Goal: Task Accomplishment & Management: Use online tool/utility

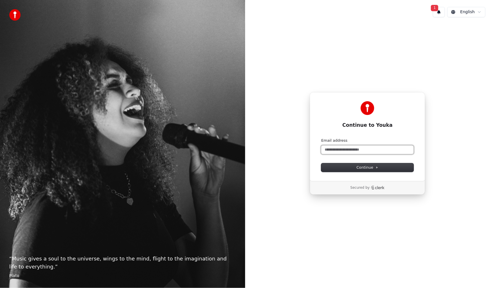
click at [353, 153] on input "Email address" at bounding box center [367, 150] width 92 height 9
type input "*"
click at [364, 166] on span "Continue" at bounding box center [368, 167] width 22 height 5
type input "**********"
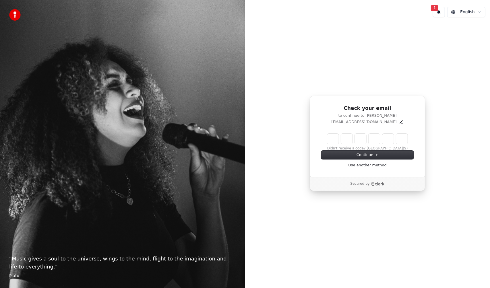
drag, startPoint x: 407, startPoint y: 102, endPoint x: 391, endPoint y: 110, distance: 17.7
click at [407, 103] on div "Check your email to continue to [PERSON_NAME] [PERSON_NAME][EMAIL_ADDRESS][DOMA…" at bounding box center [367, 137] width 115 height 82
drag, startPoint x: 338, startPoint y: 135, endPoint x: 332, endPoint y: 137, distance: 6.6
paste input "******"
type input "******"
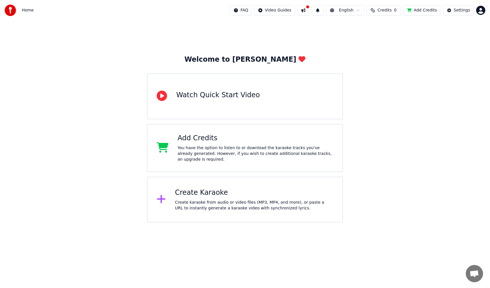
click at [310, 9] on button at bounding box center [304, 10] width 12 height 10
click at [459, 10] on div "Settings" at bounding box center [462, 10] width 16 height 6
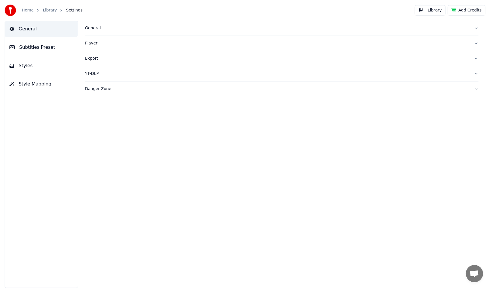
click at [26, 53] on button "Subtitles Preset" at bounding box center [41, 47] width 73 height 16
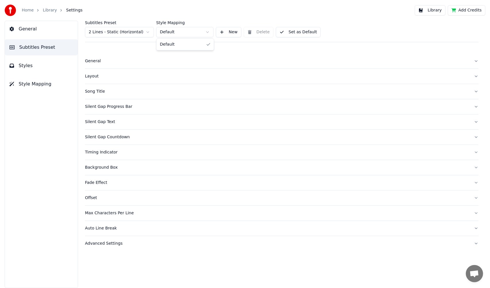
click at [174, 34] on html "Home Library Settings Library Add Credits General Subtitles Preset Styles Style…" at bounding box center [245, 144] width 490 height 288
click at [175, 32] on html "Home Library Settings Library Add Credits General Subtitles Preset Styles Style…" at bounding box center [245, 144] width 490 height 288
click at [26, 13] on link "Home" at bounding box center [28, 10] width 12 height 6
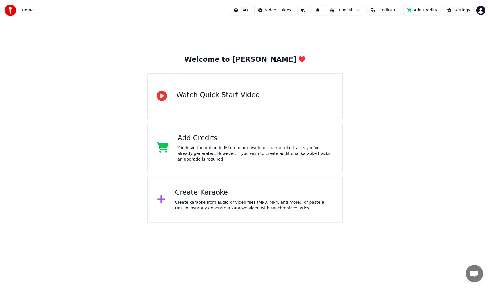
click at [309, 8] on button at bounding box center [304, 10] width 12 height 10
drag, startPoint x: 450, startPoint y: 7, endPoint x: 453, endPoint y: 7, distance: 3.2
click at [453, 7] on button "Settings" at bounding box center [458, 10] width 31 height 10
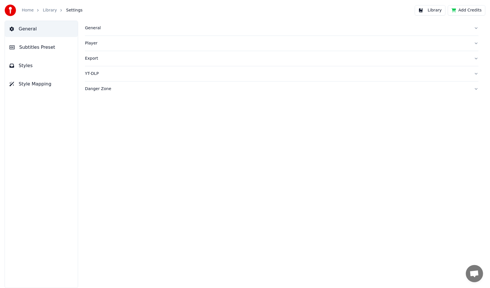
click at [31, 50] on span "Subtitles Preset" at bounding box center [37, 47] width 36 height 7
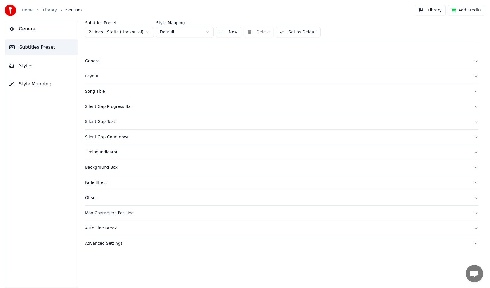
click at [123, 34] on html "Home Library Settings Library Add Credits General Subtitles Preset Styles Style…" at bounding box center [245, 144] width 490 height 288
click at [189, 32] on html "Home Library Settings Library Add Credits General Subtitles Preset Styles Style…" at bounding box center [245, 144] width 490 height 288
click at [93, 61] on div "General" at bounding box center [277, 61] width 385 height 6
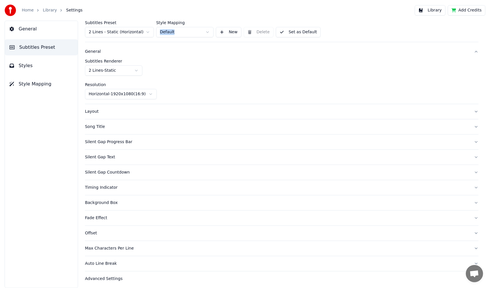
scroll to position [11, 0]
click at [95, 124] on div "Song Title" at bounding box center [277, 126] width 385 height 6
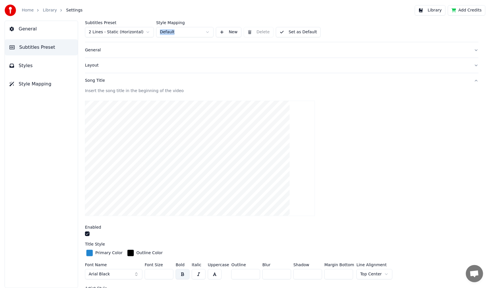
click at [26, 7] on link "Home" at bounding box center [28, 10] width 12 height 6
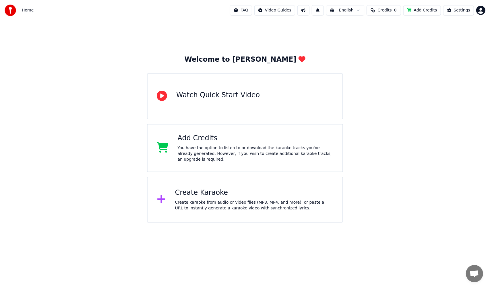
click at [307, 10] on button at bounding box center [304, 10] width 12 height 10
click at [457, 11] on div "Settings" at bounding box center [462, 10] width 16 height 6
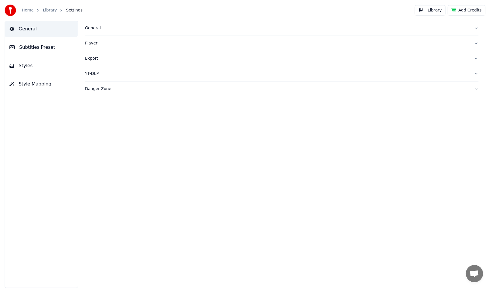
click at [45, 45] on span "Subtitles Preset" at bounding box center [37, 47] width 36 height 7
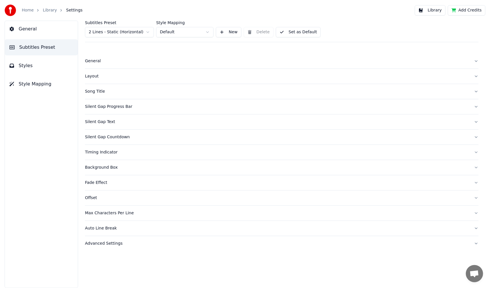
click at [230, 33] on button "New" at bounding box center [229, 32] width 26 height 10
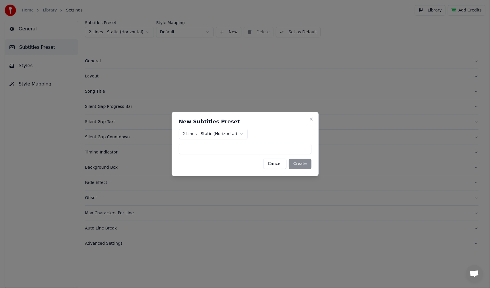
click at [219, 134] on body "Home Library Settings Library Add Credits General Subtitles Preset Styles Style…" at bounding box center [245, 144] width 490 height 288
drag, startPoint x: 219, startPoint y: 134, endPoint x: 291, endPoint y: 127, distance: 72.7
click at [219, 134] on body "Home Library Settings Library Add Credits General Subtitles Preset Styles Style…" at bounding box center [245, 144] width 490 height 288
click at [310, 121] on button "Close" at bounding box center [311, 119] width 5 height 5
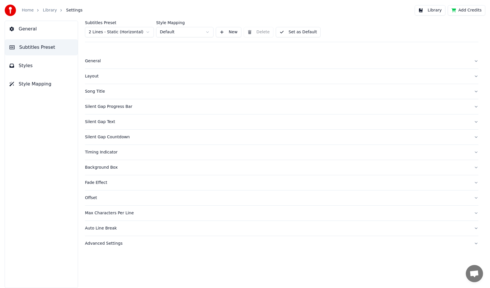
click at [94, 61] on div "General" at bounding box center [277, 61] width 385 height 6
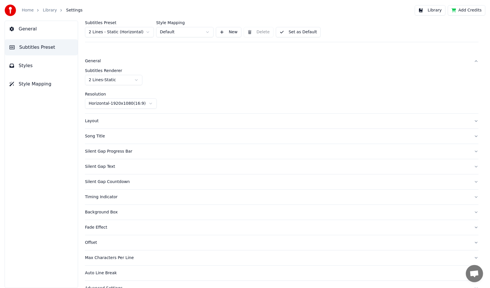
click at [94, 62] on div "General" at bounding box center [277, 61] width 385 height 6
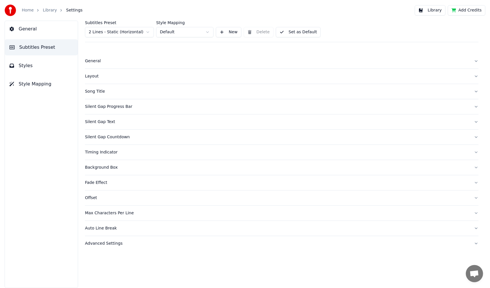
click at [90, 78] on div "Layout" at bounding box center [277, 77] width 385 height 6
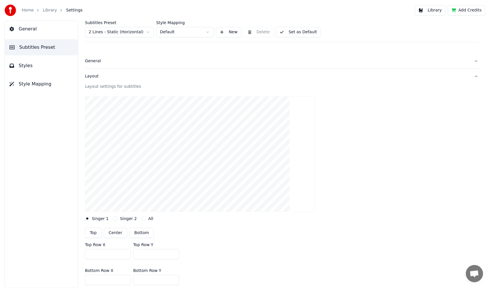
click at [90, 75] on div "Layout" at bounding box center [277, 77] width 385 height 6
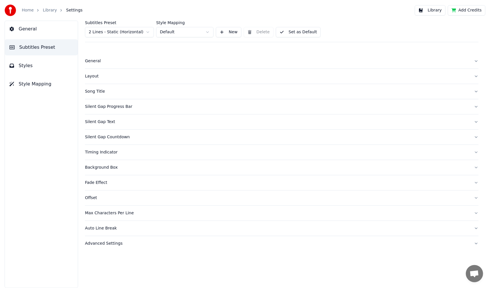
click at [94, 92] on div "Song Title" at bounding box center [277, 92] width 385 height 6
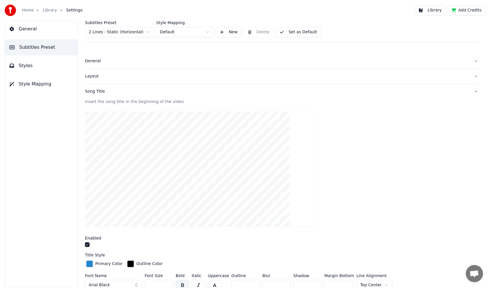
click at [94, 92] on div "Song Title" at bounding box center [277, 92] width 385 height 6
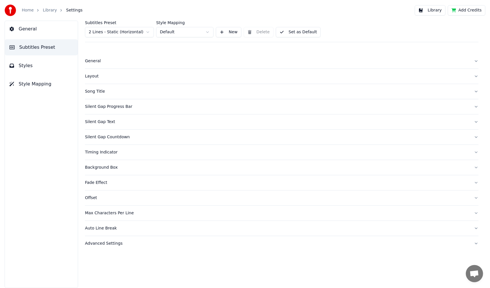
click at [106, 151] on div "Timing Indicator" at bounding box center [277, 153] width 385 height 6
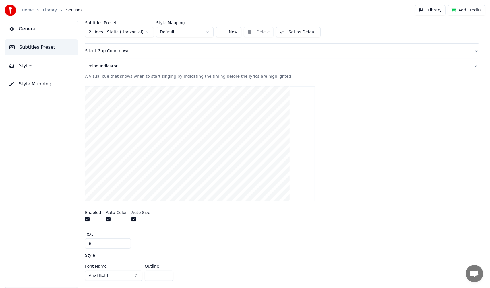
scroll to position [115, 0]
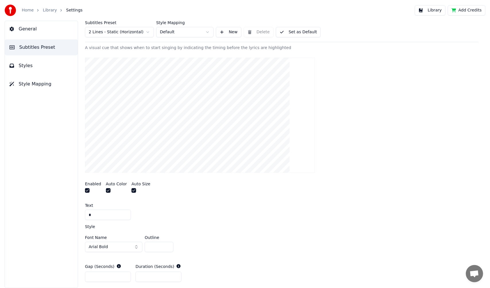
click at [106, 214] on input "*" at bounding box center [108, 215] width 46 height 10
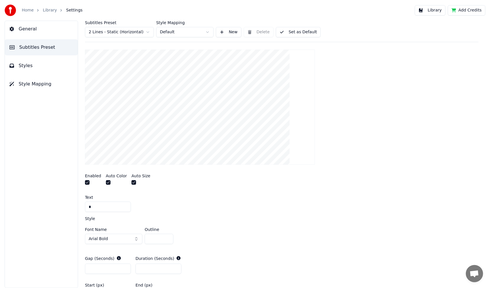
scroll to position [144, 0]
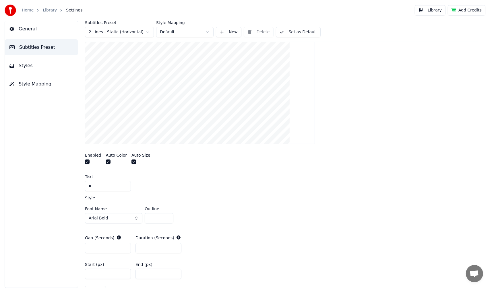
drag, startPoint x: 110, startPoint y: 187, endPoint x: 53, endPoint y: 179, distance: 57.4
click at [58, 187] on div "General Subtitles Preset Styles Style Mapping Subtitles Preset 2 Lines - Static…" at bounding box center [245, 155] width 490 height 268
type input "*"
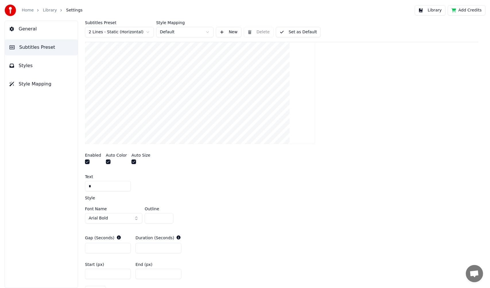
click at [237, 213] on div "Font Name Arial Bold Outline *" at bounding box center [282, 216] width 394 height 19
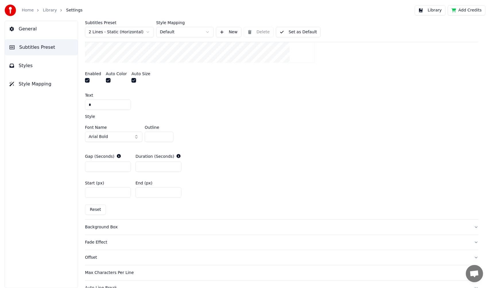
scroll to position [230, 0]
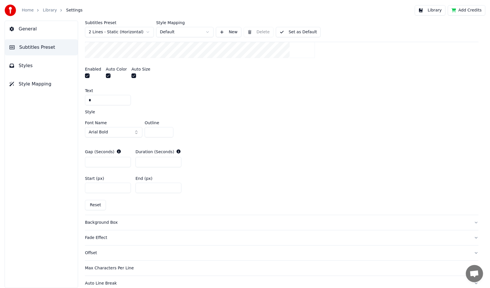
click at [91, 204] on button "Reset" at bounding box center [95, 205] width 21 height 10
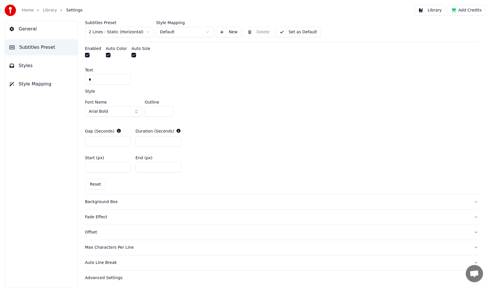
scroll to position [251, 0]
click at [107, 200] on div "Background Box" at bounding box center [277, 202] width 385 height 6
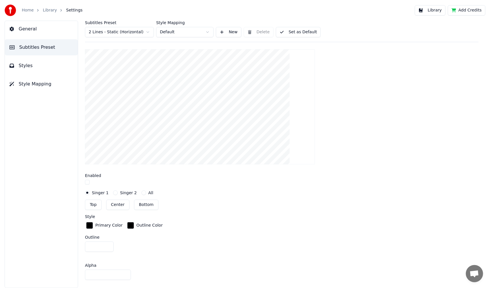
scroll to position [165, 0]
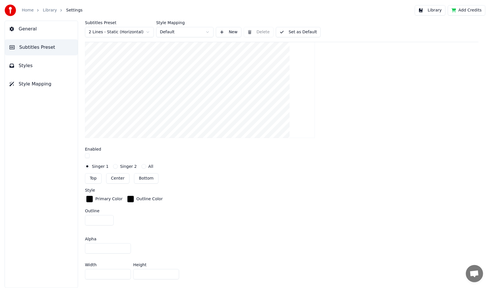
click at [88, 155] on button "button" at bounding box center [87, 156] width 5 height 5
drag, startPoint x: 88, startPoint y: 155, endPoint x: 152, endPoint y: 161, distance: 64.0
click at [88, 155] on button "button" at bounding box center [87, 156] width 5 height 5
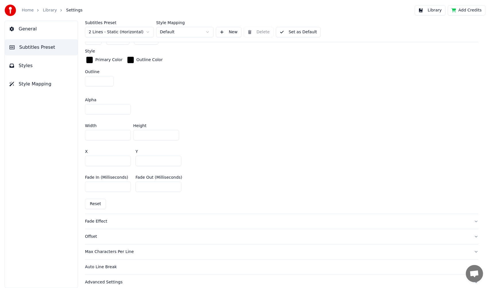
scroll to position [308, 0]
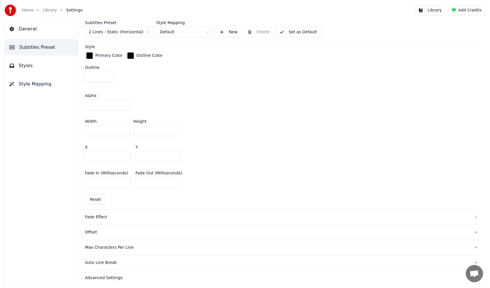
click at [100, 217] on div "Fade Effect" at bounding box center [277, 218] width 385 height 6
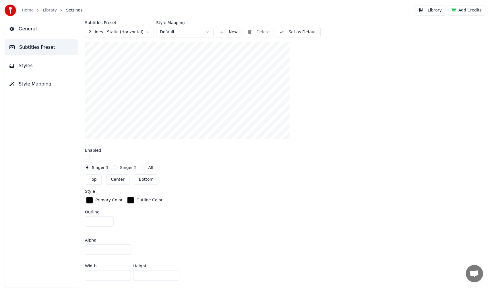
scroll to position [159, 0]
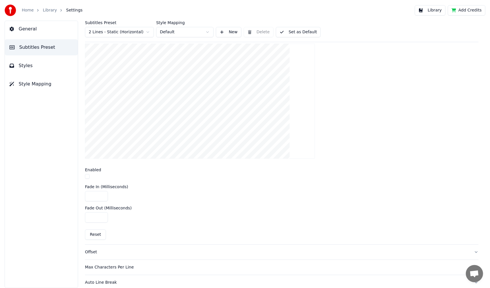
click at [89, 177] on button "button" at bounding box center [87, 176] width 5 height 5
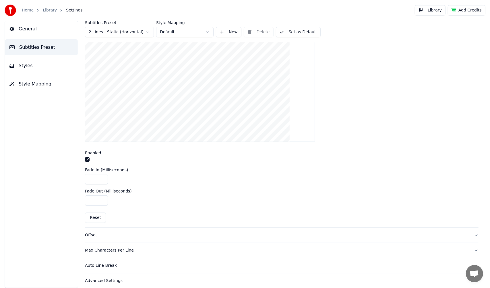
scroll to position [180, 0]
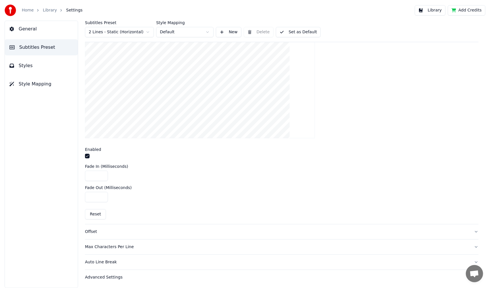
click at [86, 231] on div "Offset" at bounding box center [277, 232] width 385 height 6
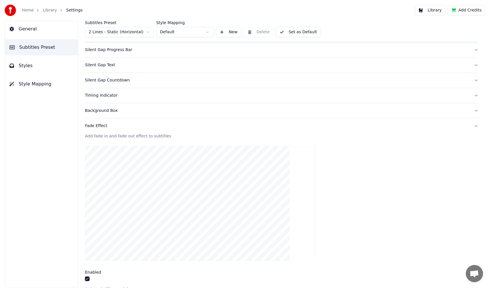
scroll to position [34, 0]
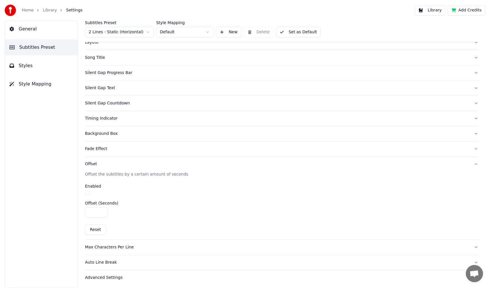
click at [123, 246] on div "Max Characters Per Line" at bounding box center [277, 248] width 385 height 6
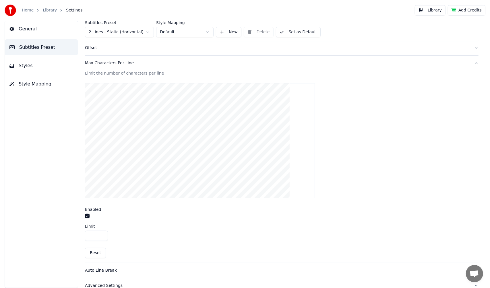
scroll to position [159, 0]
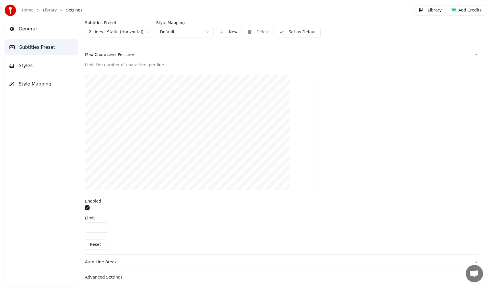
click at [110, 277] on div "Advanced Settings" at bounding box center [277, 278] width 385 height 6
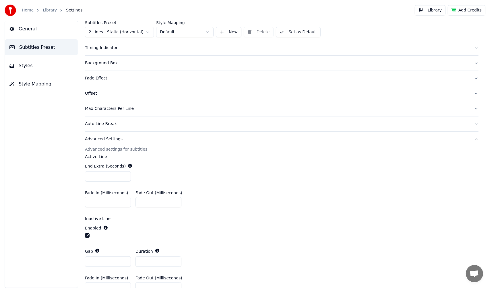
scroll to position [0, 0]
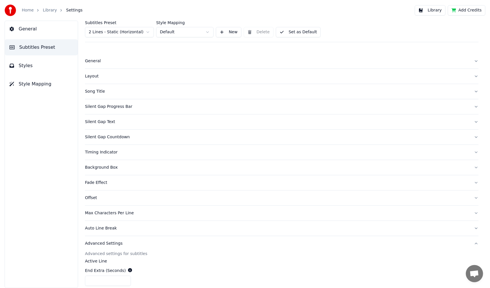
click at [23, 48] on span "Subtitles Preset" at bounding box center [37, 47] width 36 height 7
click at [30, 12] on link "Home" at bounding box center [28, 10] width 12 height 6
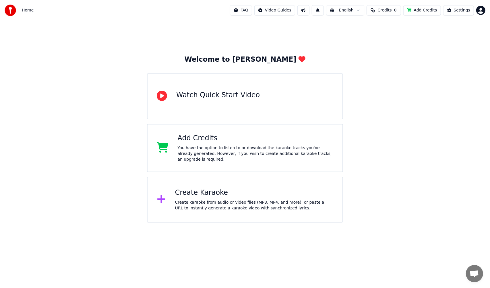
click at [310, 10] on button at bounding box center [304, 10] width 12 height 10
click at [456, 10] on div "Settings" at bounding box center [462, 10] width 16 height 6
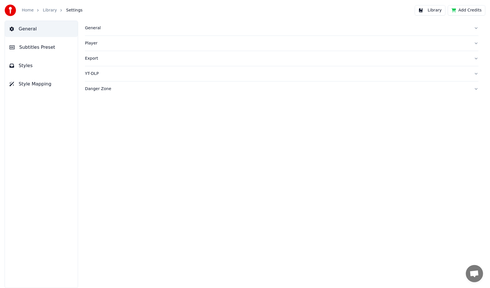
click at [39, 51] on span "Subtitles Preset" at bounding box center [37, 47] width 36 height 7
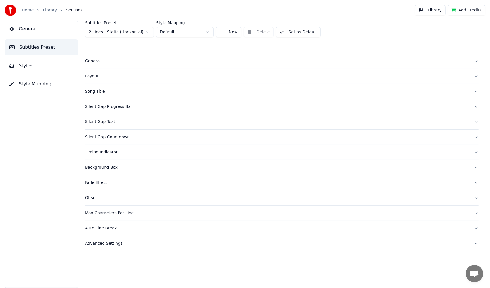
click at [209, 34] on html "Home Library Settings Library Add Credits General Subtitles Preset Styles Style…" at bounding box center [245, 144] width 490 height 288
drag, startPoint x: 69, startPoint y: 11, endPoint x: 36, endPoint y: 11, distance: 33.0
click at [60, 11] on ol "Home Library Settings" at bounding box center [52, 10] width 61 height 6
click at [51, 11] on link "Library" at bounding box center [50, 10] width 14 height 6
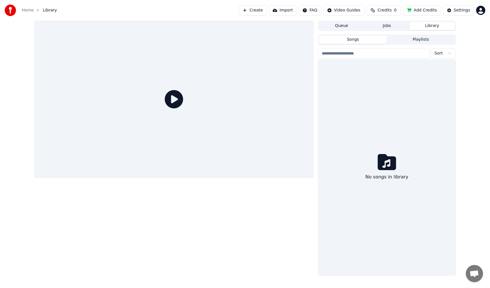
click at [28, 11] on link "Home" at bounding box center [28, 10] width 12 height 6
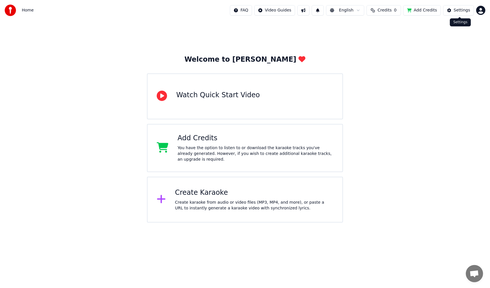
click at [472, 11] on button "Settings" at bounding box center [458, 10] width 31 height 10
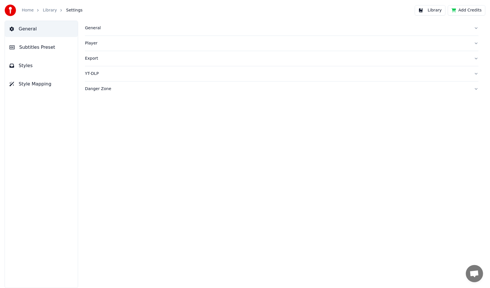
click at [32, 86] on span "Style Mapping" at bounding box center [35, 84] width 33 height 7
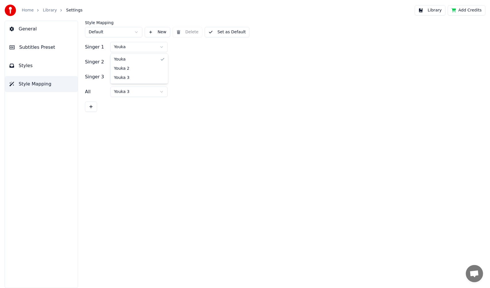
click at [136, 49] on html "Home Library Settings Library Add Credits General Subtitles Preset Styles Style…" at bounding box center [245, 144] width 490 height 288
click at [136, 59] on html "Home Library Settings Library Add Credits General Subtitles Preset Styles Style…" at bounding box center [245, 144] width 490 height 288
click at [29, 70] on button "Styles" at bounding box center [41, 66] width 73 height 16
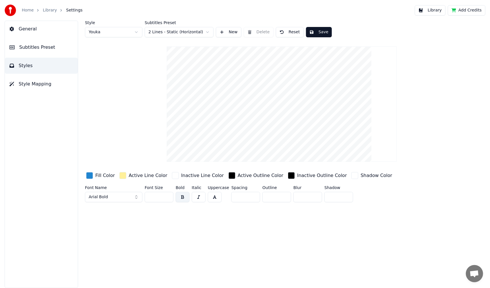
click at [172, 176] on div "button" at bounding box center [175, 175] width 7 height 7
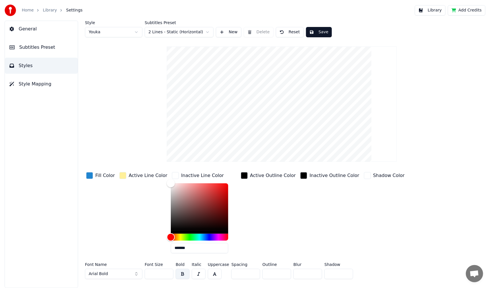
click at [172, 176] on div "button" at bounding box center [175, 175] width 7 height 7
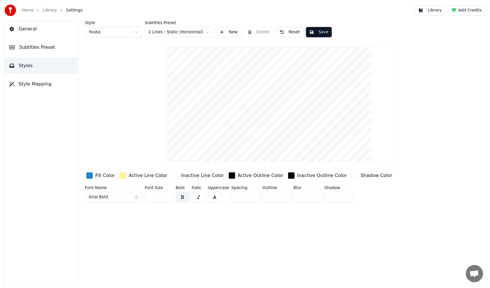
click at [25, 43] on button "Subtitles Preset" at bounding box center [41, 47] width 73 height 16
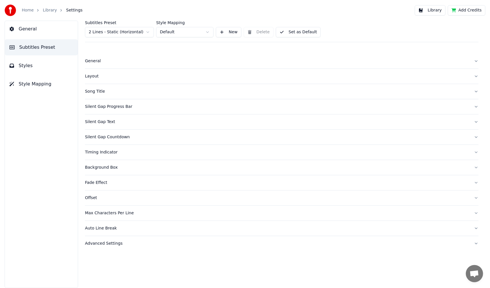
click at [102, 181] on div "Fade Effect" at bounding box center [277, 183] width 385 height 6
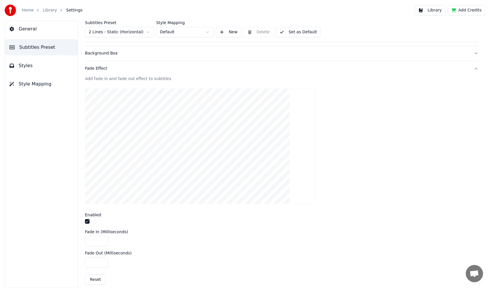
scroll to position [115, 0]
click at [87, 221] on button "button" at bounding box center [87, 221] width 5 height 5
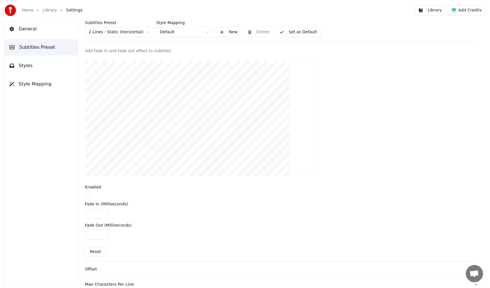
scroll to position [144, 0]
drag, startPoint x: 97, startPoint y: 257, endPoint x: 96, endPoint y: 254, distance: 2.9
click at [97, 256] on div "Add fade in and fade out effect to subtitles Enabled Fade In (Milliseconds) ***…" at bounding box center [282, 154] width 394 height 214
click at [96, 250] on button "Reset" at bounding box center [95, 251] width 21 height 10
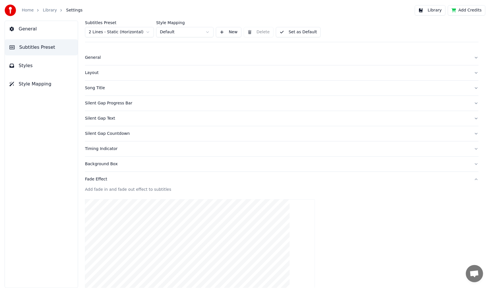
scroll to position [0, 0]
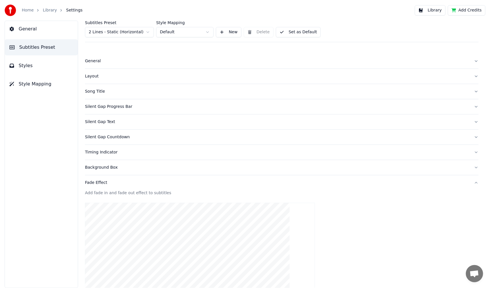
click at [38, 68] on button "Styles" at bounding box center [41, 66] width 73 height 16
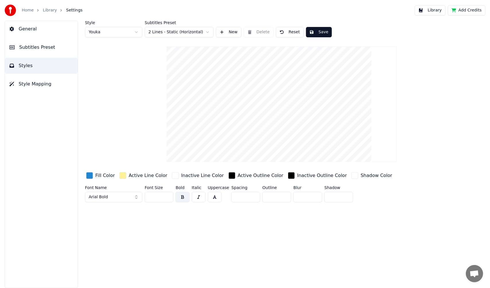
click at [352, 175] on div "button" at bounding box center [355, 175] width 7 height 7
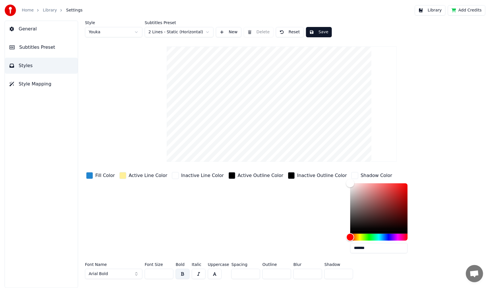
click at [352, 176] on div "button" at bounding box center [355, 175] width 7 height 7
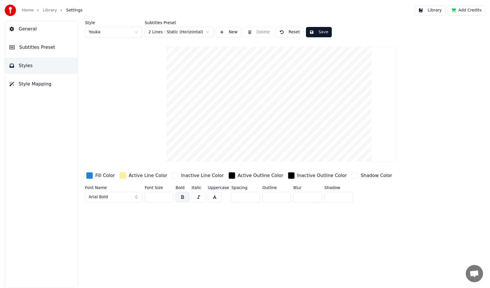
click at [352, 176] on div "button" at bounding box center [355, 175] width 7 height 7
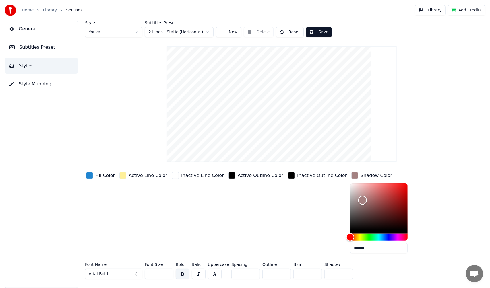
click at [350, 200] on div "Color" at bounding box center [378, 207] width 57 height 47
drag, startPoint x: 340, startPoint y: 200, endPoint x: 350, endPoint y: 219, distance: 21.6
click at [368, 219] on div "Color" at bounding box center [372, 219] width 9 height 9
drag, startPoint x: 350, startPoint y: 219, endPoint x: 362, endPoint y: 226, distance: 13.5
click at [380, 226] on div "Color" at bounding box center [384, 226] width 9 height 9
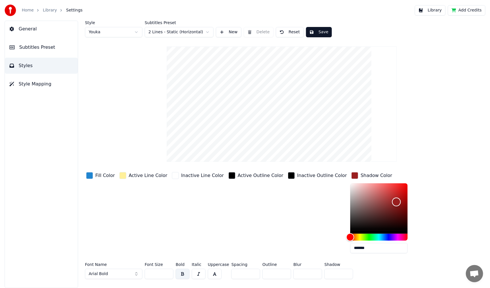
drag, startPoint x: 362, startPoint y: 226, endPoint x: 374, endPoint y: 202, distance: 27.2
click at [392, 202] on div "Color" at bounding box center [396, 202] width 9 height 9
drag, startPoint x: 374, startPoint y: 202, endPoint x: 386, endPoint y: 179, distance: 25.6
click at [404, 179] on div "Color" at bounding box center [408, 183] width 9 height 9
drag, startPoint x: 383, startPoint y: 184, endPoint x: 368, endPoint y: 215, distance: 33.8
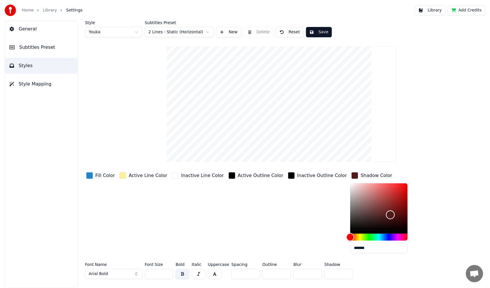
click at [386, 215] on div "Color" at bounding box center [390, 215] width 9 height 9
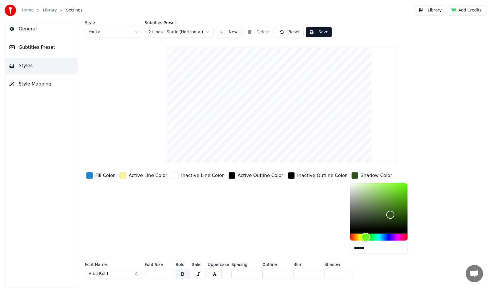
click at [350, 237] on div "Hue" at bounding box center [378, 237] width 57 height 7
type input "*******"
drag, startPoint x: 368, startPoint y: 214, endPoint x: 372, endPoint y: 212, distance: 3.5
click at [390, 212] on div "Color" at bounding box center [394, 212] width 9 height 9
drag, startPoint x: 333, startPoint y: 175, endPoint x: 337, endPoint y: 176, distance: 4.2
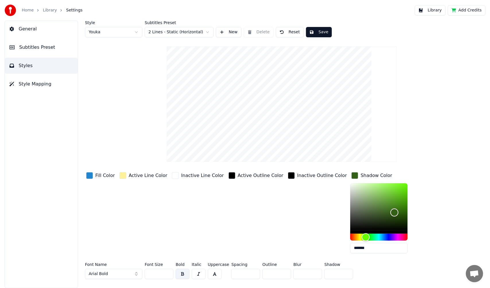
click at [352, 175] on div "button" at bounding box center [355, 175] width 7 height 7
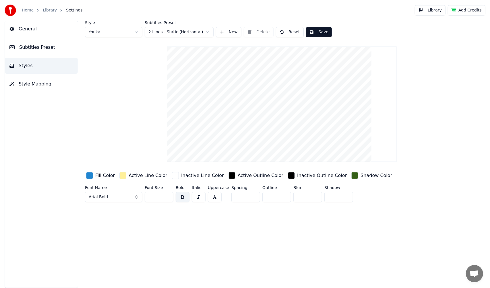
drag, startPoint x: 286, startPoint y: 34, endPoint x: 246, endPoint y: 40, distance: 41.3
click at [286, 33] on button "Reset" at bounding box center [290, 32] width 28 height 10
click at [45, 50] on span "Subtitles Preset" at bounding box center [37, 47] width 36 height 7
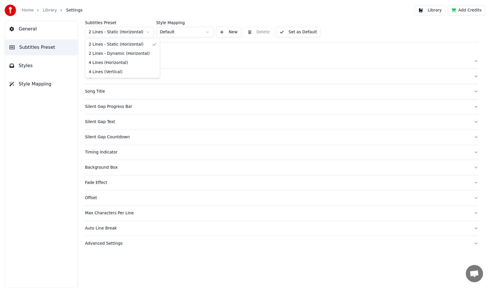
click at [98, 32] on html "Home Library Settings Library Add Credits General Subtitles Preset Styles Style…" at bounding box center [245, 144] width 490 height 288
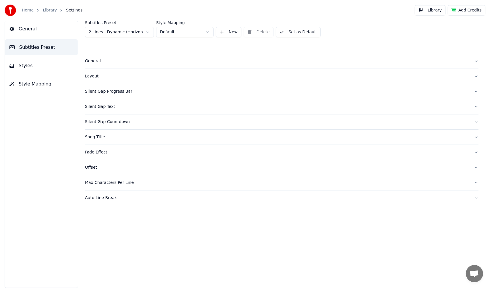
click at [43, 68] on button "Styles" at bounding box center [41, 66] width 73 height 16
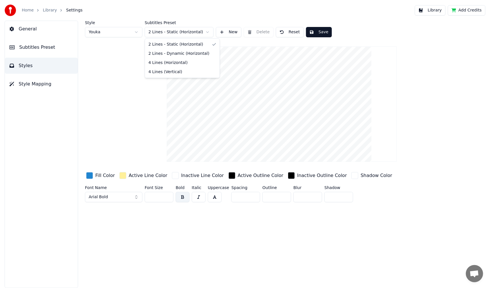
click at [153, 32] on html "Home Library Settings Library Add Credits General Subtitles Preset Styles Style…" at bounding box center [245, 144] width 490 height 288
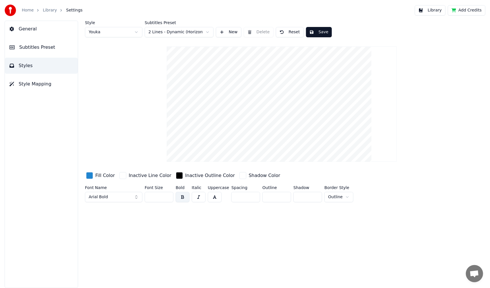
click at [178, 34] on html "Home Library Settings Library Add Credits General Subtitles Preset Styles Style…" at bounding box center [245, 144] width 490 height 288
drag, startPoint x: 295, startPoint y: 32, endPoint x: 248, endPoint y: 38, distance: 47.6
click at [295, 32] on button "Reset" at bounding box center [290, 32] width 28 height 10
click at [294, 28] on button "Done" at bounding box center [289, 32] width 27 height 10
click at [21, 14] on div "Home Library Settings" at bounding box center [44, 10] width 78 height 11
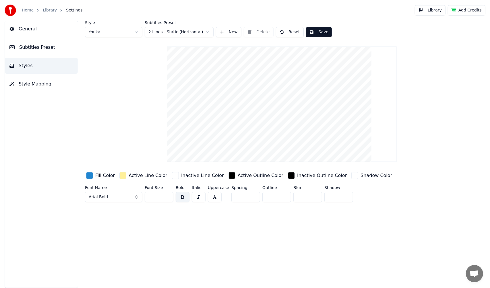
click at [23, 13] on div "Home Library Settings" at bounding box center [44, 10] width 78 height 11
click at [31, 12] on link "Home" at bounding box center [28, 10] width 12 height 6
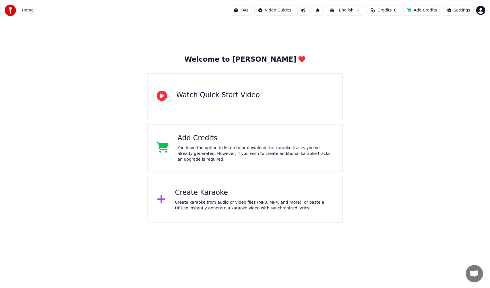
click at [481, 12] on html "Home FAQ Video Guides English Credits 0 Add Credits Settings Welcome to Youka W…" at bounding box center [245, 111] width 490 height 223
click at [461, 12] on html "Home FAQ Video Guides English Credits 0 Add Credits Settings Welcome to Youka W…" at bounding box center [245, 111] width 490 height 223
click at [461, 12] on div "Settings" at bounding box center [462, 10] width 16 height 6
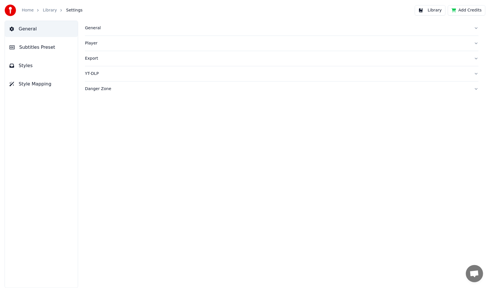
click at [4, 13] on div "Home Library Settings Library Add Credits" at bounding box center [245, 10] width 490 height 21
click at [9, 11] on img at bounding box center [10, 10] width 11 height 11
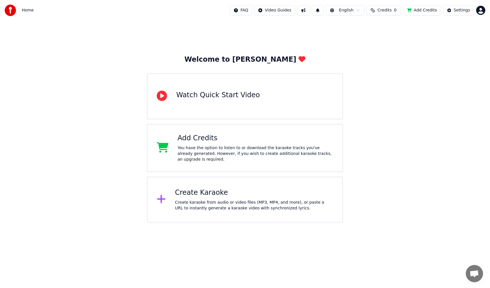
click at [309, 10] on button at bounding box center [304, 10] width 12 height 10
click at [207, 192] on div "Create Karaoke" at bounding box center [254, 192] width 158 height 9
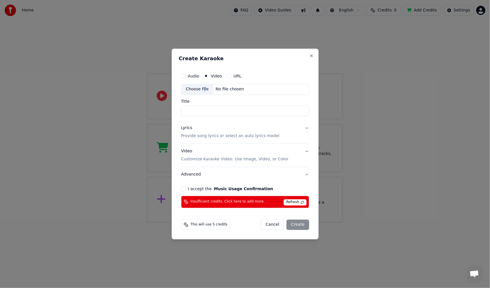
click at [202, 87] on div "Choose File" at bounding box center [198, 89] width 32 height 10
type input "**********"
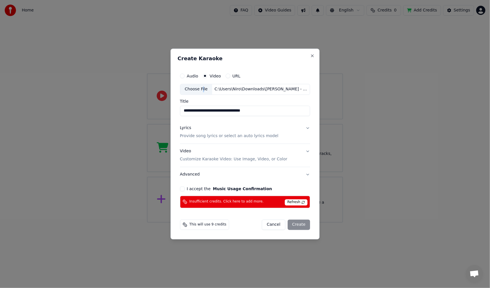
click at [307, 129] on button "Lyrics Provide song lyrics or select an auto lyrics model" at bounding box center [245, 132] width 130 height 23
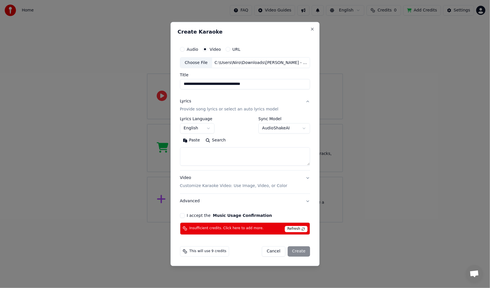
click at [246, 156] on textarea at bounding box center [245, 157] width 130 height 18
click at [218, 142] on button "Search" at bounding box center [216, 140] width 26 height 9
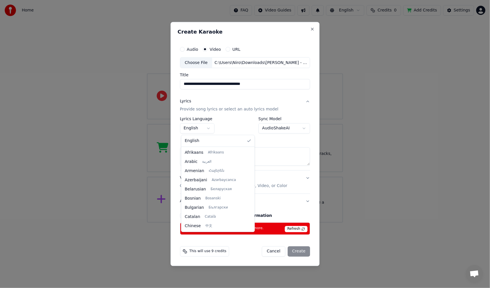
click at [210, 129] on body "**********" at bounding box center [245, 111] width 490 height 223
select select "**"
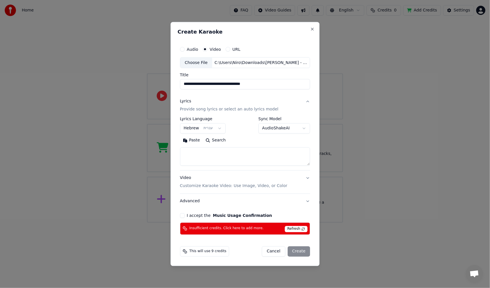
click at [222, 140] on button "Search" at bounding box center [216, 140] width 26 height 9
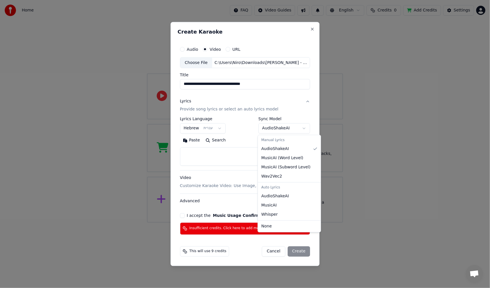
click at [281, 128] on body "**********" at bounding box center [245, 111] width 490 height 223
select select "**********"
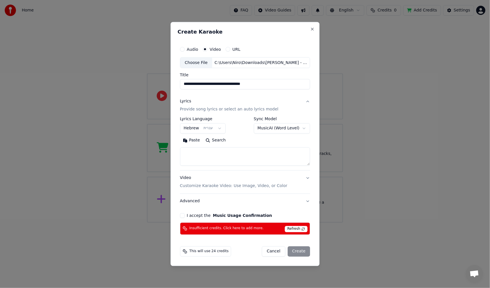
click at [213, 140] on button "Search" at bounding box center [216, 140] width 26 height 9
click at [215, 142] on button "Search" at bounding box center [216, 140] width 26 height 9
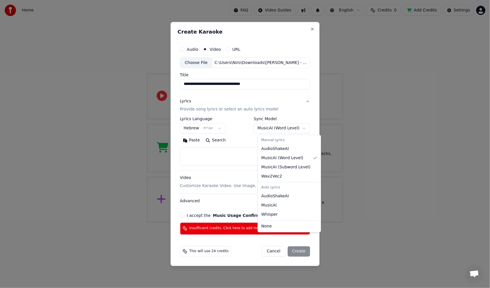
click at [284, 126] on body "**********" at bounding box center [245, 111] width 490 height 223
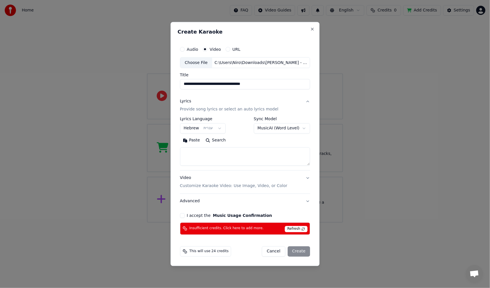
click at [219, 143] on button "Search" at bounding box center [216, 140] width 26 height 9
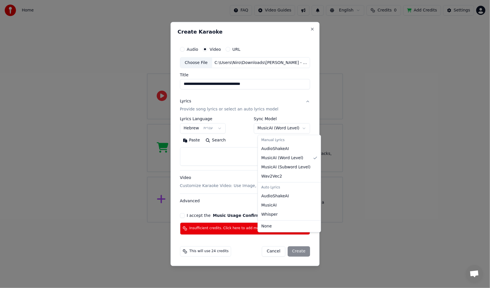
click at [274, 131] on body "**********" at bounding box center [245, 111] width 490 height 223
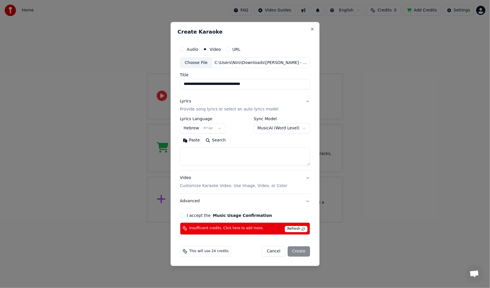
click at [219, 141] on button "Search" at bounding box center [216, 140] width 26 height 9
click at [272, 130] on body "**********" at bounding box center [245, 111] width 490 height 223
click at [228, 49] on button "URL" at bounding box center [228, 49] width 5 height 5
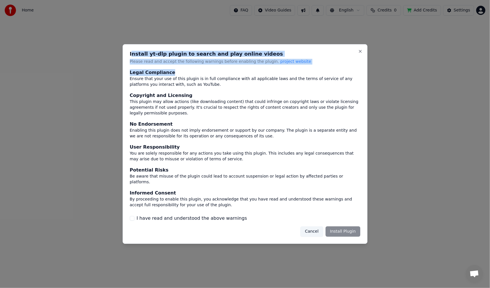
drag, startPoint x: 132, startPoint y: 60, endPoint x: 177, endPoint y: 80, distance: 49.6
click at [173, 78] on div "Install yt-dlp plugin to search and play online videos Please read and accept t…" at bounding box center [245, 144] width 245 height 200
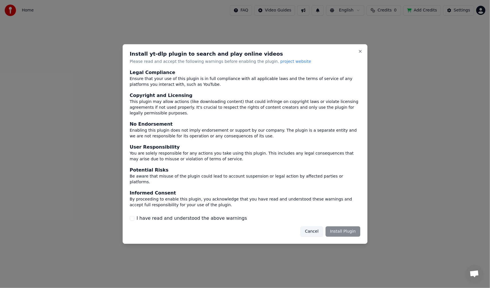
click at [353, 227] on div "Cancel Install Plugin" at bounding box center [330, 232] width 60 height 10
click at [350, 227] on div "Cancel Install Plugin" at bounding box center [330, 232] width 60 height 10
click at [134, 216] on button "I have read and understood the above warnings" at bounding box center [132, 218] width 5 height 5
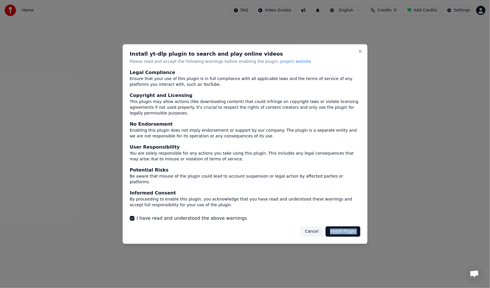
click at [343, 227] on button "Install Plugin" at bounding box center [343, 232] width 35 height 10
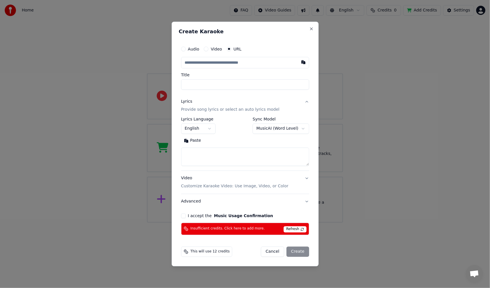
click at [298, 231] on span "Refresh" at bounding box center [295, 229] width 23 height 6
drag, startPoint x: 288, startPoint y: 62, endPoint x: 283, endPoint y: 65, distance: 6.7
click at [288, 62] on input "text" at bounding box center [245, 62] width 128 height 11
click at [303, 63] on button "button" at bounding box center [303, 62] width 11 height 10
type input "**********"
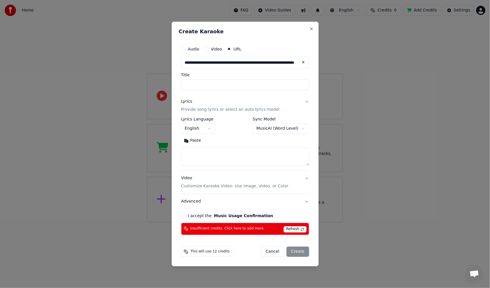
type input "**********"
click at [220, 140] on button "Search" at bounding box center [217, 140] width 26 height 9
click at [283, 127] on body "**********" at bounding box center [245, 111] width 490 height 223
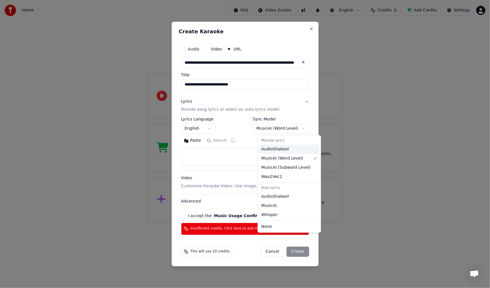
type textarea "**********"
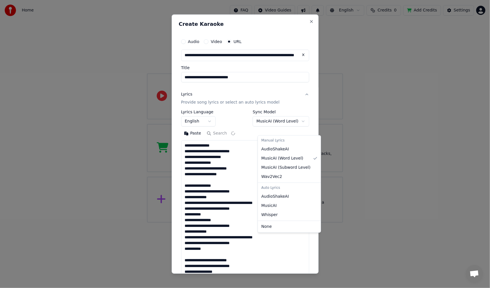
select select "**********"
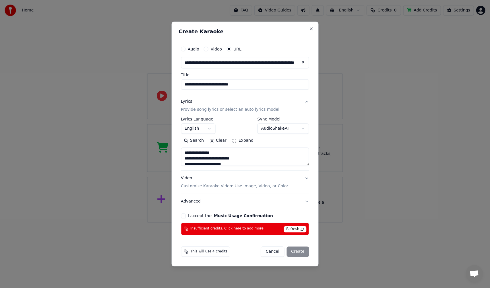
click at [245, 140] on button "Expand" at bounding box center [242, 140] width 27 height 9
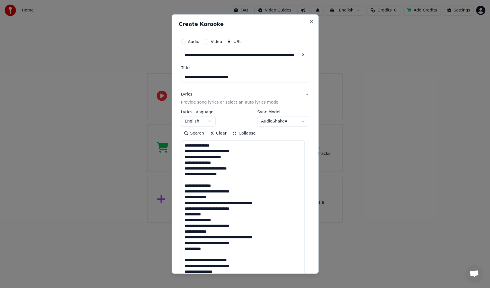
click at [214, 133] on button "Clear" at bounding box center [218, 133] width 23 height 9
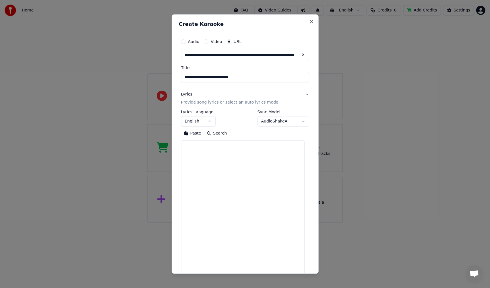
click at [215, 133] on button "Search" at bounding box center [217, 133] width 26 height 9
type textarea "**********"
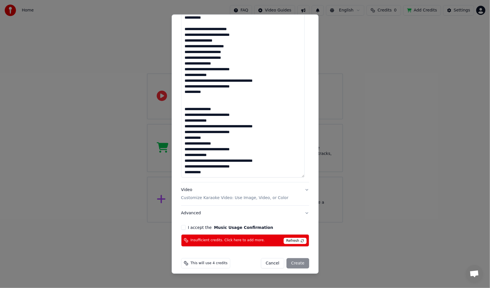
scroll to position [235, 0]
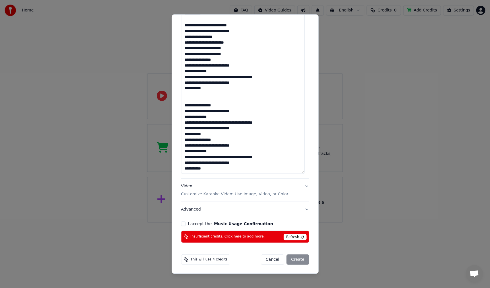
click at [212, 169] on textarea at bounding box center [242, 39] width 123 height 269
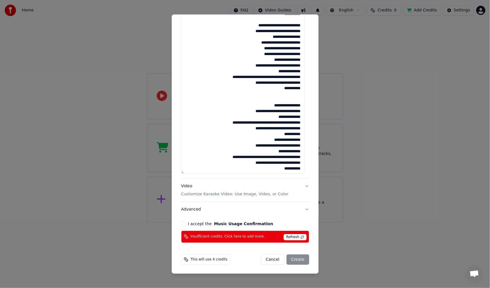
click at [186, 224] on button "I accept the Music Usage Confirmation" at bounding box center [183, 224] width 5 height 5
click at [292, 264] on div "Cancel Create" at bounding box center [285, 260] width 48 height 10
click at [292, 260] on div "Cancel Create" at bounding box center [285, 260] width 48 height 10
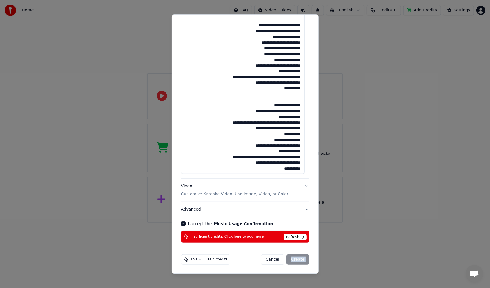
click at [292, 260] on div "Cancel Create" at bounding box center [285, 260] width 48 height 10
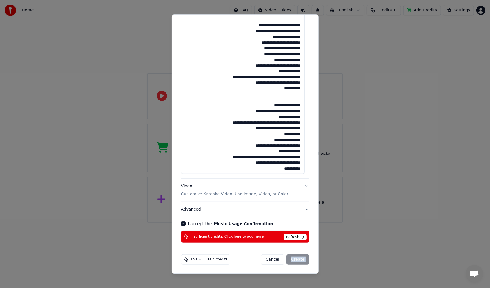
click at [292, 260] on div "Cancel Create" at bounding box center [285, 260] width 48 height 10
drag, startPoint x: 292, startPoint y: 260, endPoint x: 292, endPoint y: 248, distance: 11.8
click at [292, 257] on div "Cancel Create" at bounding box center [285, 260] width 48 height 10
click at [209, 259] on span "This will use 4 credits" at bounding box center [209, 260] width 37 height 5
drag, startPoint x: 231, startPoint y: 256, endPoint x: 216, endPoint y: 252, distance: 16.2
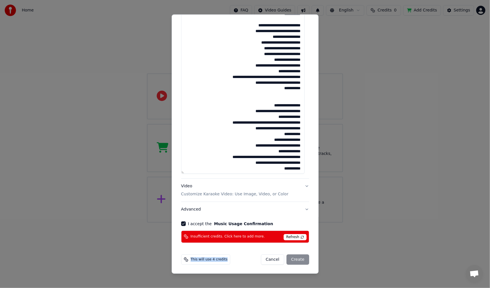
click at [177, 258] on div "**********" at bounding box center [245, 144] width 147 height 260
click at [296, 238] on span "Refresh" at bounding box center [295, 237] width 23 height 6
click at [294, 235] on span "Refresh" at bounding box center [295, 237] width 23 height 6
click at [233, 238] on span "Insufficient credits. Click here to add more." at bounding box center [228, 237] width 74 height 5
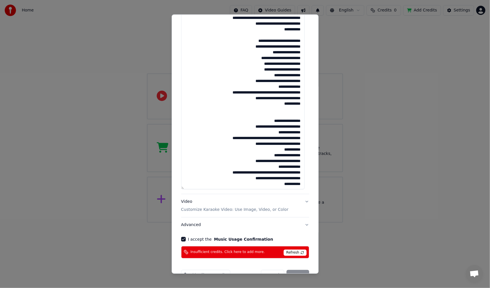
scroll to position [0, 0]
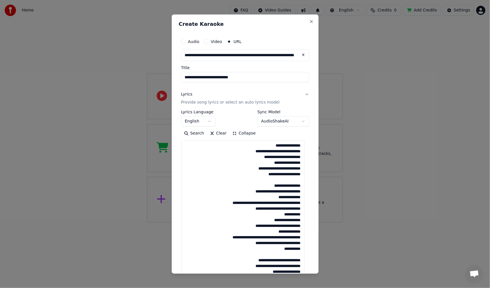
click at [238, 55] on input "**********" at bounding box center [245, 55] width 128 height 11
click at [299, 54] on button at bounding box center [303, 55] width 11 height 10
click at [260, 57] on input "text" at bounding box center [245, 55] width 128 height 11
click at [299, 54] on button "button" at bounding box center [303, 55] width 11 height 10
type input "**********"
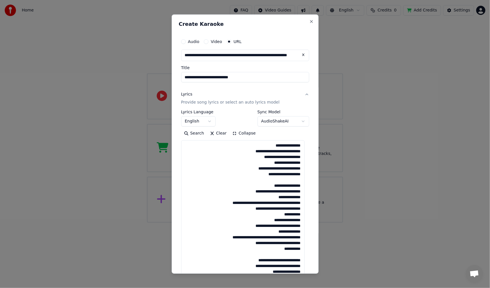
type input "**********"
click at [218, 137] on button "Clear" at bounding box center [218, 133] width 23 height 9
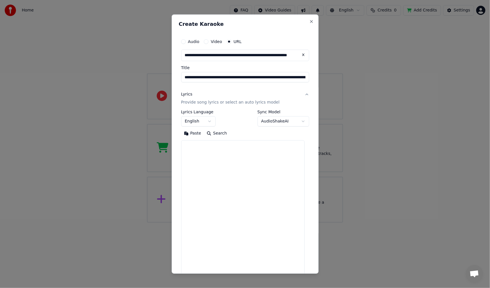
click at [223, 134] on button "Search" at bounding box center [217, 133] width 26 height 9
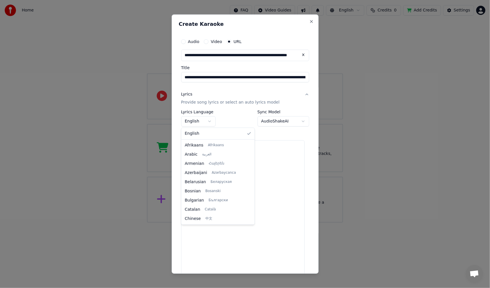
click at [197, 123] on body "**********" at bounding box center [245, 111] width 490 height 223
select select "**"
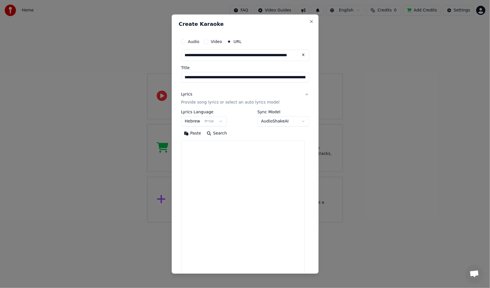
click at [221, 130] on button "Search" at bounding box center [217, 133] width 26 height 9
click at [224, 134] on button "Search" at bounding box center [217, 133] width 26 height 9
click at [224, 134] on div "Paste Search" at bounding box center [245, 133] width 128 height 9
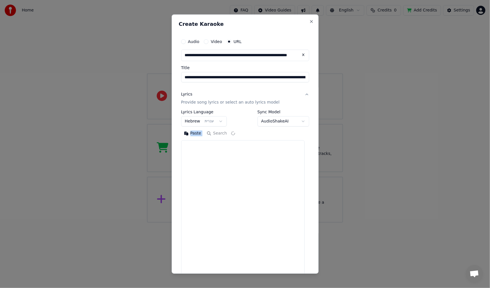
click at [224, 134] on div "Paste Search" at bounding box center [245, 133] width 128 height 9
click at [224, 134] on button "Search" at bounding box center [221, 133] width 34 height 9
click at [223, 134] on div "Paste Search" at bounding box center [245, 133] width 128 height 9
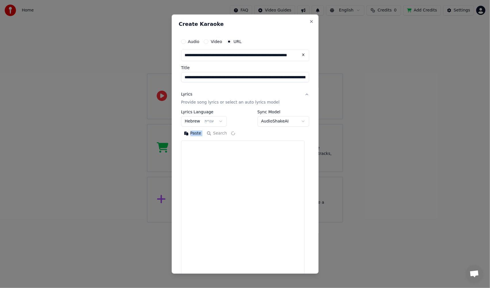
click at [223, 134] on div "Paste Search" at bounding box center [245, 133] width 128 height 9
drag, startPoint x: 293, startPoint y: 79, endPoint x: 173, endPoint y: 80, distance: 119.5
click at [173, 80] on div "**********" at bounding box center [245, 144] width 147 height 260
click at [276, 120] on body "**********" at bounding box center [245, 111] width 490 height 223
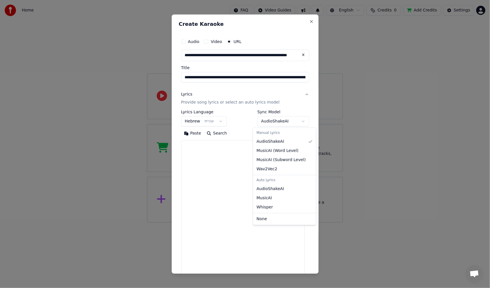
select select "**********"
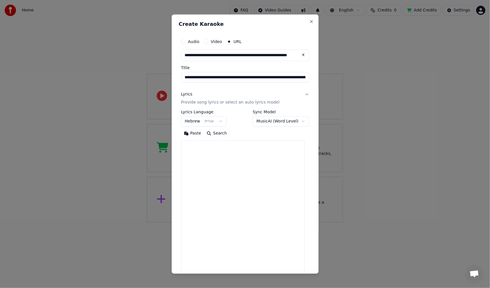
click at [223, 132] on button "Search" at bounding box center [217, 133] width 26 height 9
click at [281, 121] on body "**********" at bounding box center [245, 111] width 490 height 223
click at [223, 132] on button "Search" at bounding box center [217, 133] width 26 height 9
click at [285, 121] on body "**********" at bounding box center [245, 111] width 490 height 223
click at [269, 72] on input "********" at bounding box center [245, 77] width 128 height 10
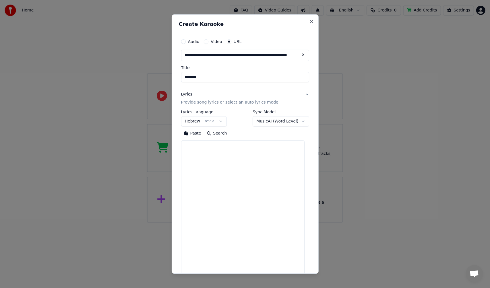
click at [269, 72] on input "********" at bounding box center [245, 77] width 128 height 10
click at [268, 72] on input "********" at bounding box center [245, 77] width 128 height 10
type input "**********"
click at [220, 134] on button "Search" at bounding box center [217, 133] width 26 height 9
type textarea "**********"
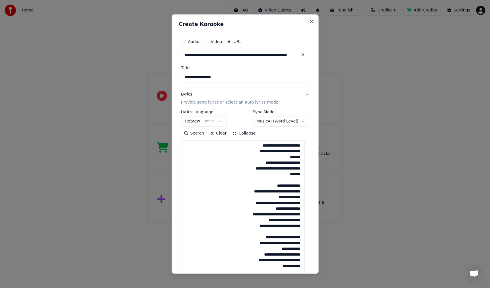
click at [275, 119] on body "**********" at bounding box center [245, 111] width 490 height 223
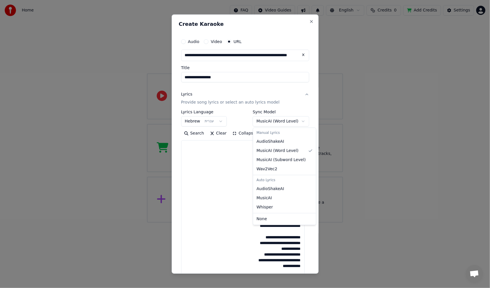
select select "**********"
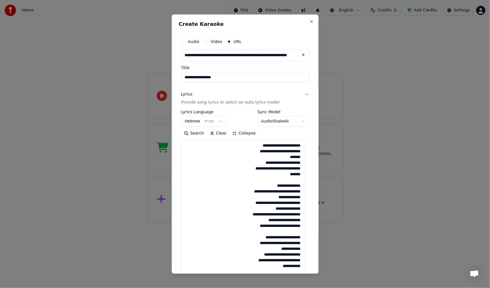
click at [218, 133] on button "Clear" at bounding box center [218, 133] width 23 height 9
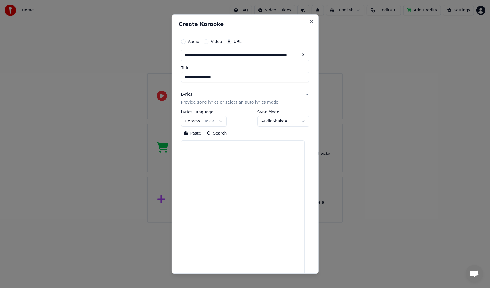
drag, startPoint x: 217, startPoint y: 132, endPoint x: 222, endPoint y: 132, distance: 4.3
click at [217, 132] on button "Search" at bounding box center [217, 133] width 26 height 9
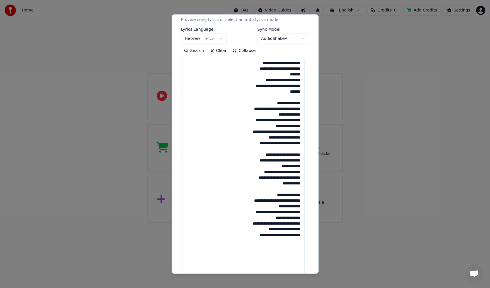
scroll to position [86, 0]
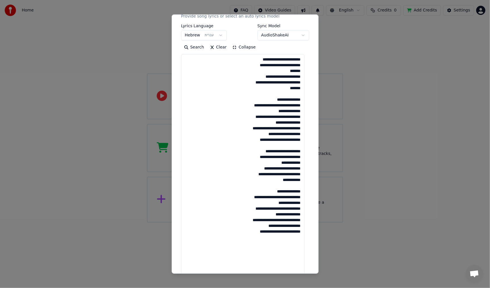
click at [287, 179] on textarea "**********" at bounding box center [242, 188] width 123 height 269
click at [287, 245] on textarea "**********" at bounding box center [242, 188] width 123 height 269
drag, startPoint x: 241, startPoint y: 232, endPoint x: 250, endPoint y: 234, distance: 9.8
click at [241, 232] on textarea "**********" at bounding box center [242, 188] width 123 height 269
type textarea "**********"
